Goal: Task Accomplishment & Management: Use online tool/utility

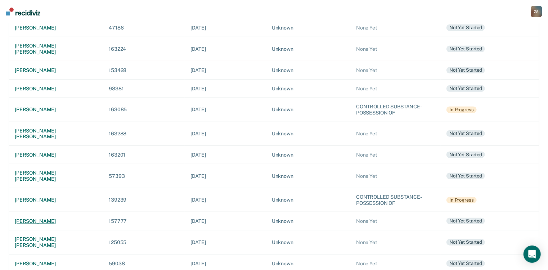
scroll to position [230, 0]
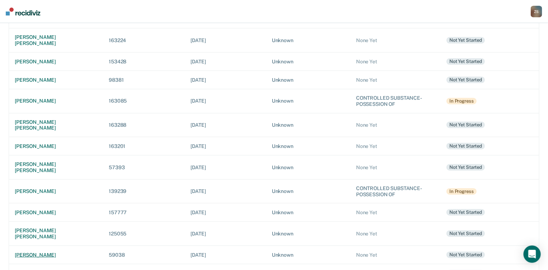
click at [55, 252] on div "[PERSON_NAME]" at bounding box center [56, 255] width 82 height 6
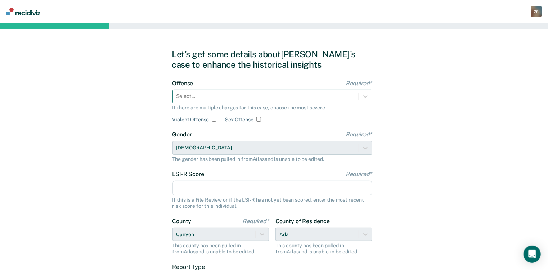
click at [226, 96] on div at bounding box center [265, 96] width 178 height 8
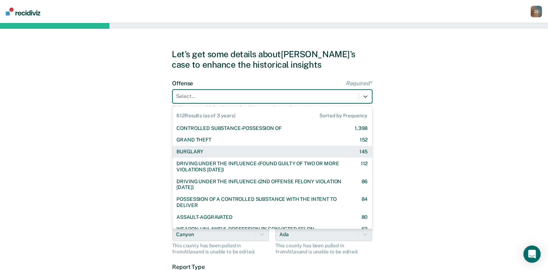
click at [240, 153] on div "BURGLARY 145" at bounding box center [272, 152] width 191 height 6
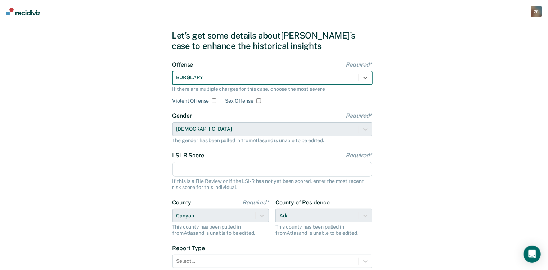
scroll to position [29, 0]
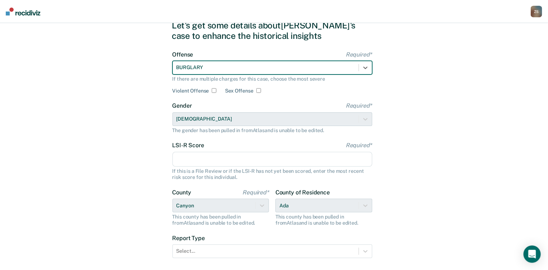
click at [224, 64] on div at bounding box center [265, 68] width 178 height 8
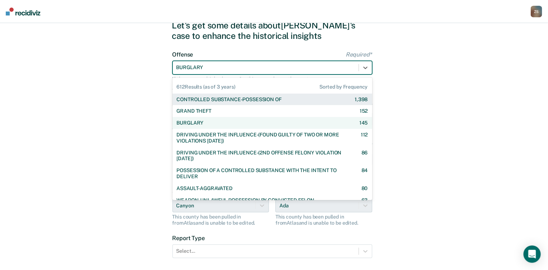
click at [137, 64] on div "Let's get some details about [PERSON_NAME]'s case to enhance the historical ins…" at bounding box center [274, 156] width 548 height 324
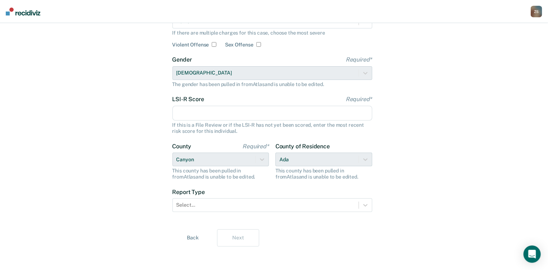
scroll to position [77, 0]
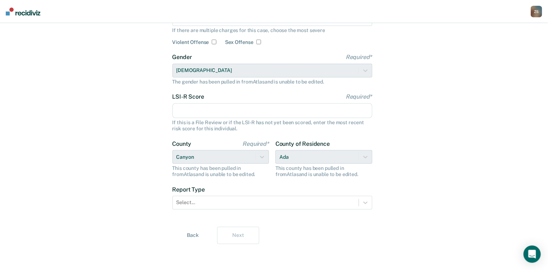
click at [206, 109] on input "LSI-R Score Required*" at bounding box center [272, 110] width 200 height 15
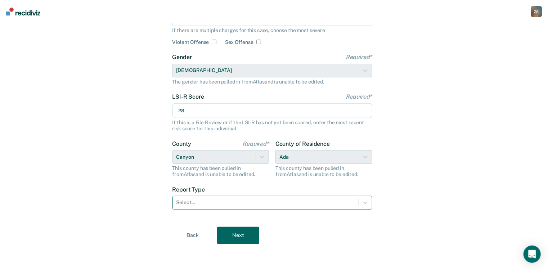
type input "28"
click at [261, 203] on div at bounding box center [265, 203] width 178 height 8
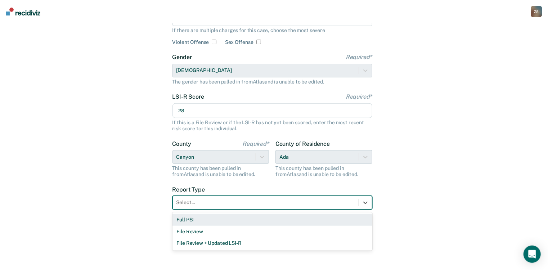
click at [258, 216] on div "Full PSI" at bounding box center [272, 220] width 200 height 12
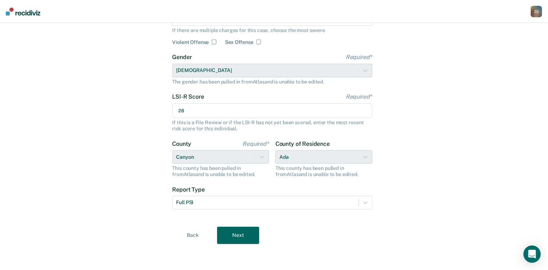
click at [313, 155] on div "County of Residence Ada This county has been pulled in from [GEOGRAPHIC_DATA] a…" at bounding box center [323, 158] width 97 height 37
click at [233, 230] on button "Next" at bounding box center [238, 235] width 42 height 17
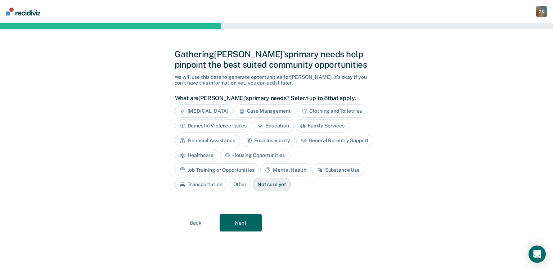
click at [263, 127] on div "Education" at bounding box center [273, 125] width 41 height 13
click at [259, 163] on div "Job Training or Opportunities" at bounding box center [217, 169] width 84 height 13
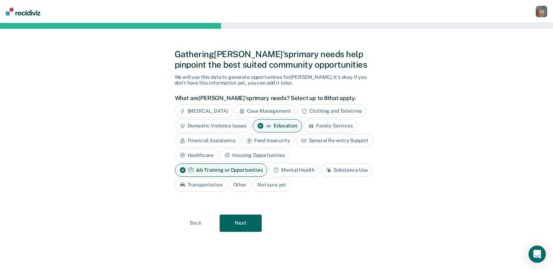
click at [312, 140] on div "General Re-entry Support" at bounding box center [334, 140] width 77 height 13
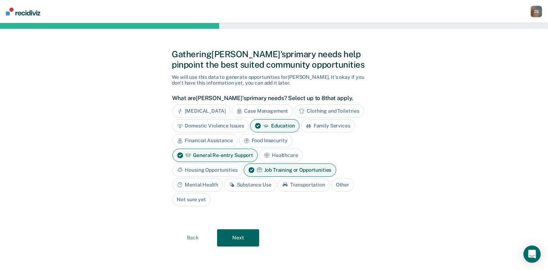
click at [243, 186] on div "Substance Use" at bounding box center [250, 184] width 52 height 13
click at [237, 235] on button "Next" at bounding box center [238, 237] width 42 height 17
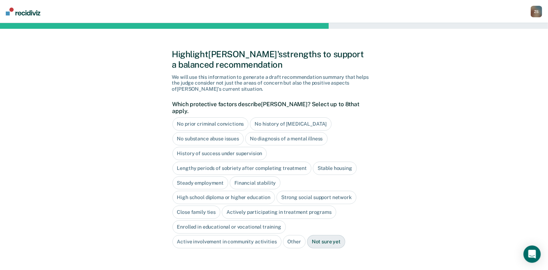
click at [276, 133] on div "No diagnosis of a mental illness" at bounding box center [286, 138] width 82 height 13
click at [324, 163] on div "Stable housing" at bounding box center [335, 168] width 44 height 13
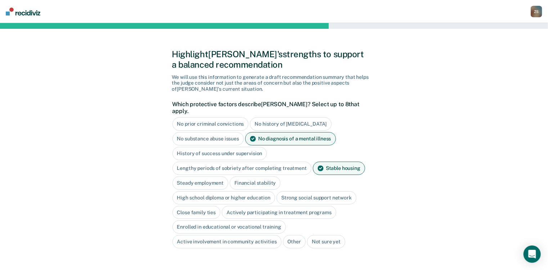
click at [259, 176] on div "Financial stability" at bounding box center [255, 182] width 51 height 13
click at [197, 208] on div "Close family ties" at bounding box center [196, 212] width 48 height 13
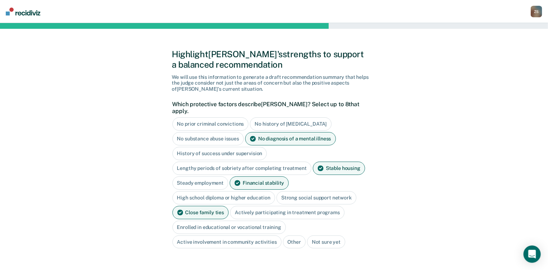
click at [236, 235] on div "Active involvement in community activities" at bounding box center [226, 241] width 109 height 13
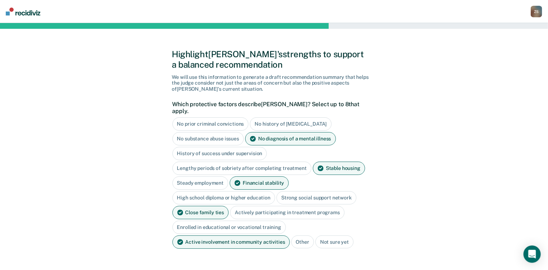
scroll to position [29, 0]
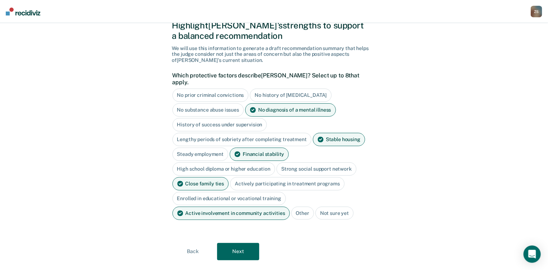
click at [242, 244] on button "Next" at bounding box center [238, 251] width 42 height 17
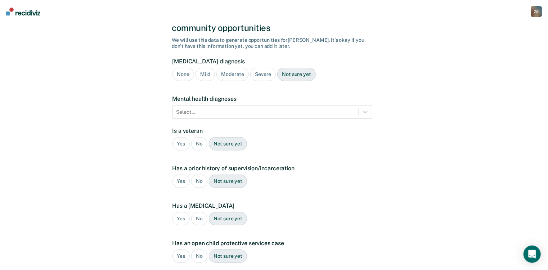
scroll to position [58, 0]
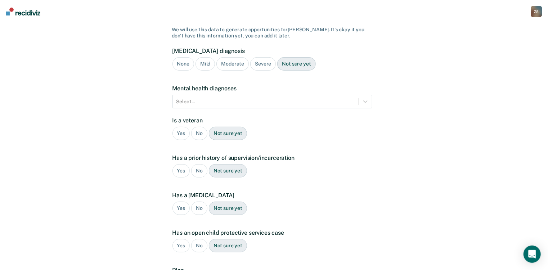
click at [202, 127] on div "No" at bounding box center [199, 133] width 16 height 13
click at [181, 164] on div "Yes" at bounding box center [181, 170] width 18 height 13
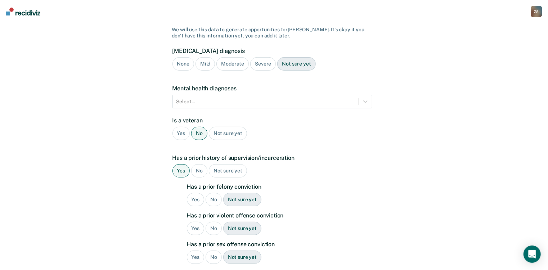
click at [191, 193] on div "Yes" at bounding box center [196, 199] width 18 height 13
click at [214, 222] on div "No" at bounding box center [213, 228] width 16 height 13
click at [213, 250] on div "No" at bounding box center [213, 256] width 16 height 13
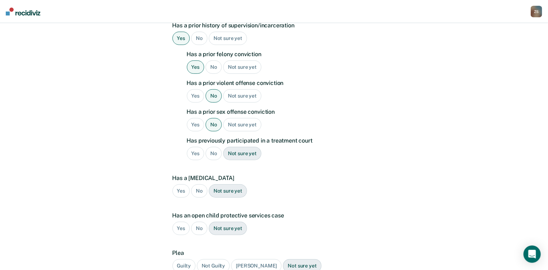
scroll to position [202, 0]
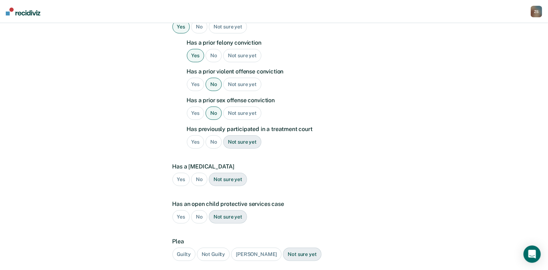
click at [217, 135] on div "No" at bounding box center [213, 141] width 16 height 13
click at [200, 173] on div "No" at bounding box center [199, 179] width 16 height 13
click at [197, 210] on div "No" at bounding box center [199, 216] width 16 height 13
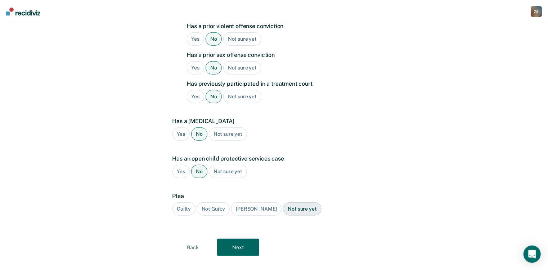
scroll to position [247, 0]
click at [283, 202] on div "Not sure yet" at bounding box center [302, 208] width 38 height 13
click at [230, 238] on button "Next" at bounding box center [238, 246] width 42 height 17
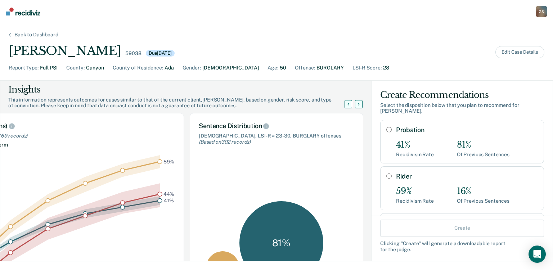
scroll to position [0, 0]
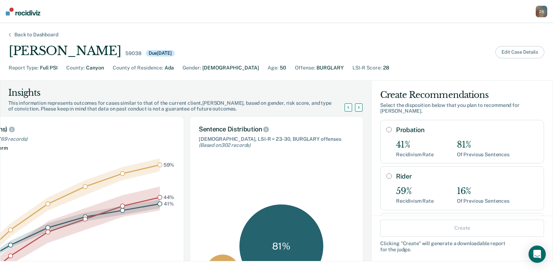
click at [507, 55] on button "Edit Case Details" at bounding box center [519, 52] width 49 height 12
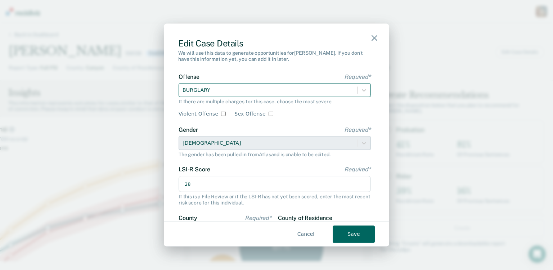
click at [320, 87] on div at bounding box center [267, 90] width 171 height 9
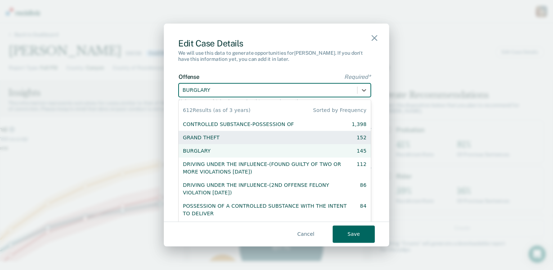
click at [321, 138] on div "GRAND THEFT 152" at bounding box center [275, 138] width 184 height 8
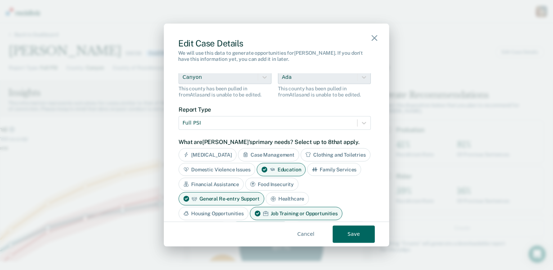
scroll to position [288, 0]
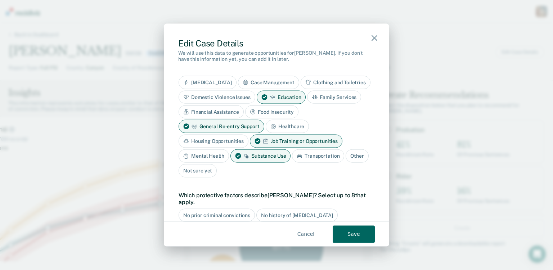
click at [354, 232] on button "Save" at bounding box center [354, 233] width 42 height 17
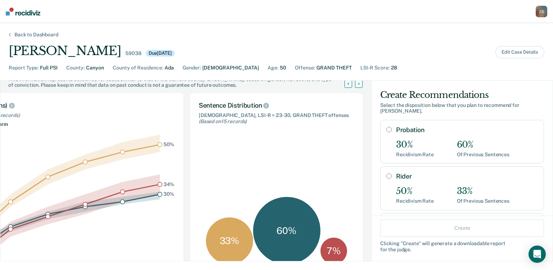
scroll to position [86, 0]
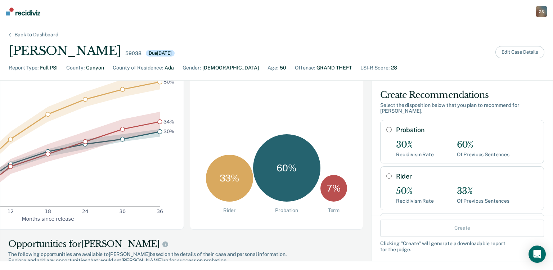
click at [517, 54] on button "Edit Case Details" at bounding box center [519, 52] width 49 height 12
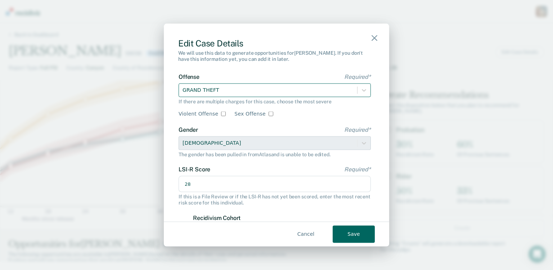
click at [272, 91] on div at bounding box center [267, 90] width 171 height 9
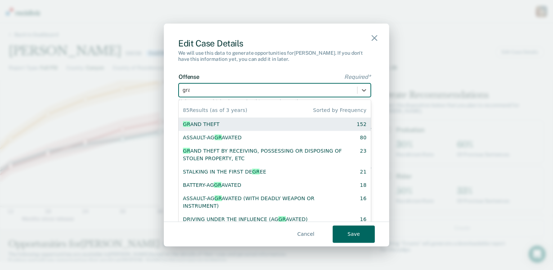
type input "grand"
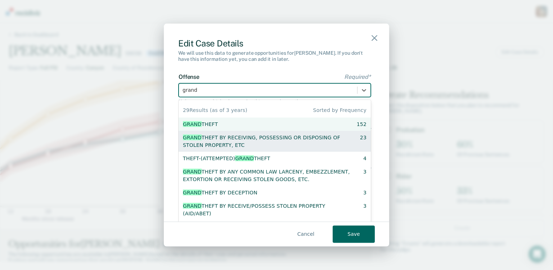
click at [270, 137] on div "GRAND THEFT BY RECEIVING, POSSESSING OR DISPOSING OF STOLEN PROPERTY, ETC" at bounding box center [265, 141] width 164 height 15
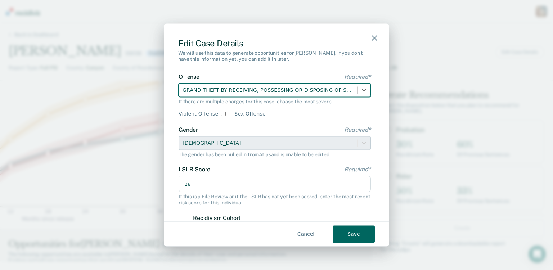
click at [347, 236] on button "Save" at bounding box center [354, 233] width 42 height 17
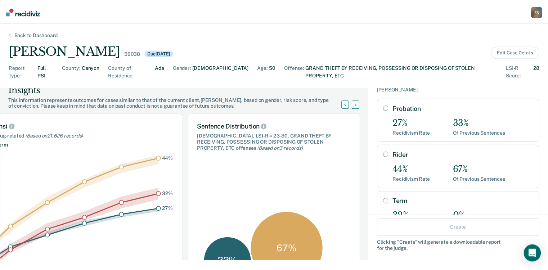
scroll to position [0, 0]
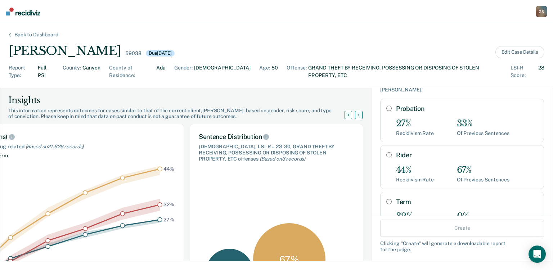
click at [386, 152] on input "Rider" at bounding box center [388, 155] width 5 height 6
radio input "true"
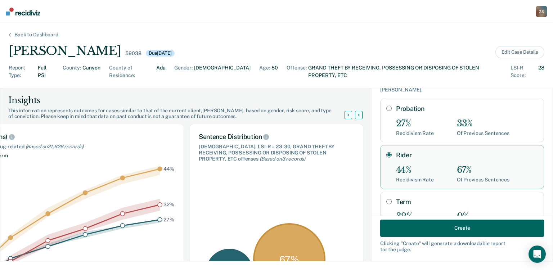
click at [445, 228] on button "Create" at bounding box center [462, 227] width 164 height 17
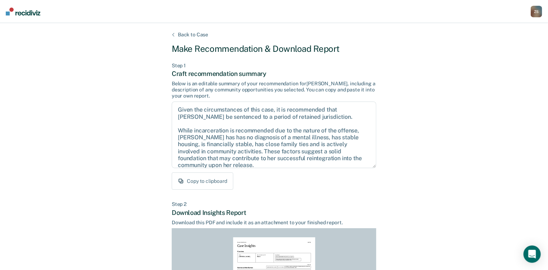
click at [216, 184] on button "Copy to clipboard" at bounding box center [203, 180] width 62 height 17
click at [391, 199] on div "Back to Case Make Recommendation & Download Report Step 1 Craft recommendation …" at bounding box center [274, 216] width 548 height 387
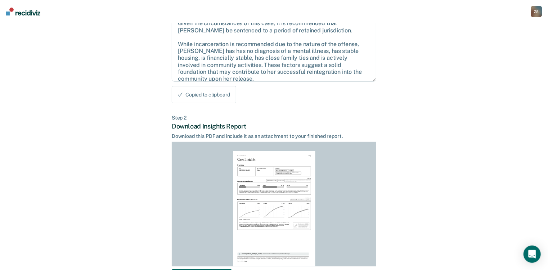
scroll to position [140, 0]
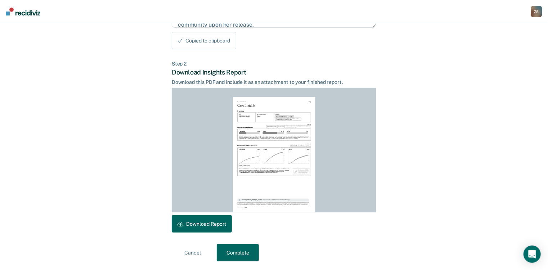
click at [212, 221] on button "Download Report" at bounding box center [202, 223] width 60 height 17
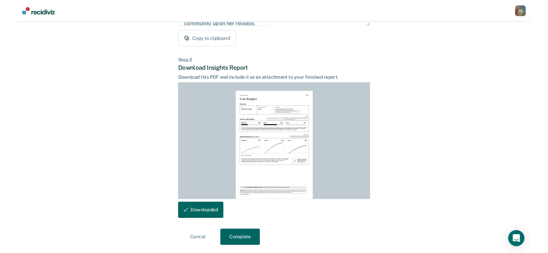
scroll to position [0, 0]
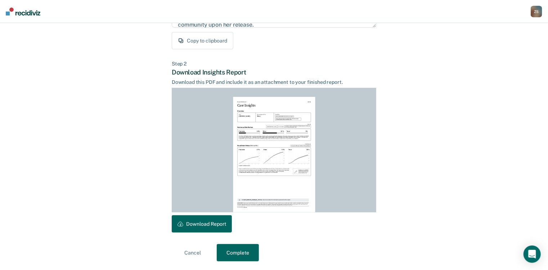
click at [534, 13] on div "Z S" at bounding box center [536, 12] width 12 height 12
click at [490, 40] on link "Go to PSI Case Dashboard" at bounding box center [506, 38] width 60 height 6
